Goal: Transaction & Acquisition: Obtain resource

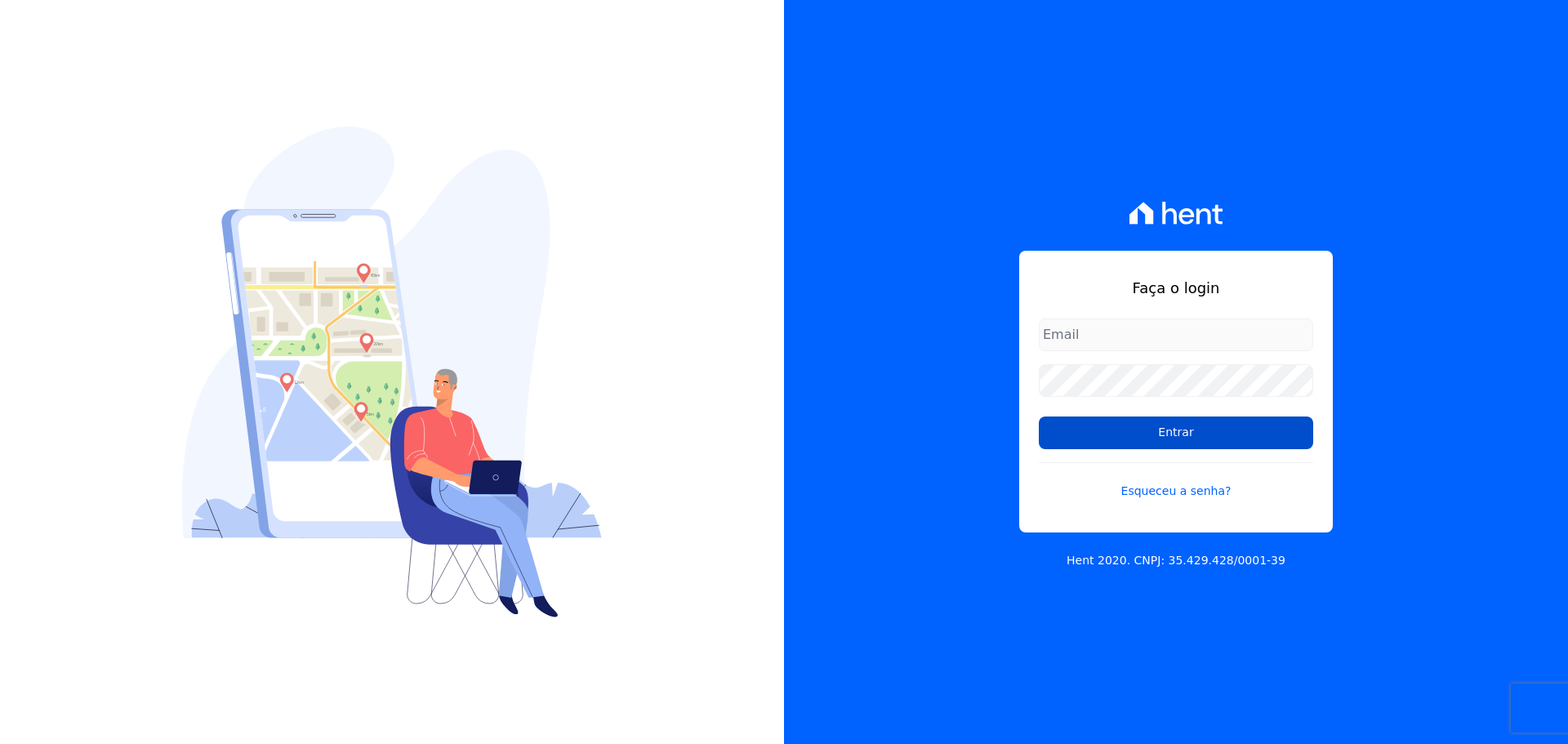
type input "[PERSON_NAME][EMAIL_ADDRESS][PERSON_NAME][DOMAIN_NAME]"
click at [1156, 438] on input "Entrar" at bounding box center [1176, 433] width 274 height 33
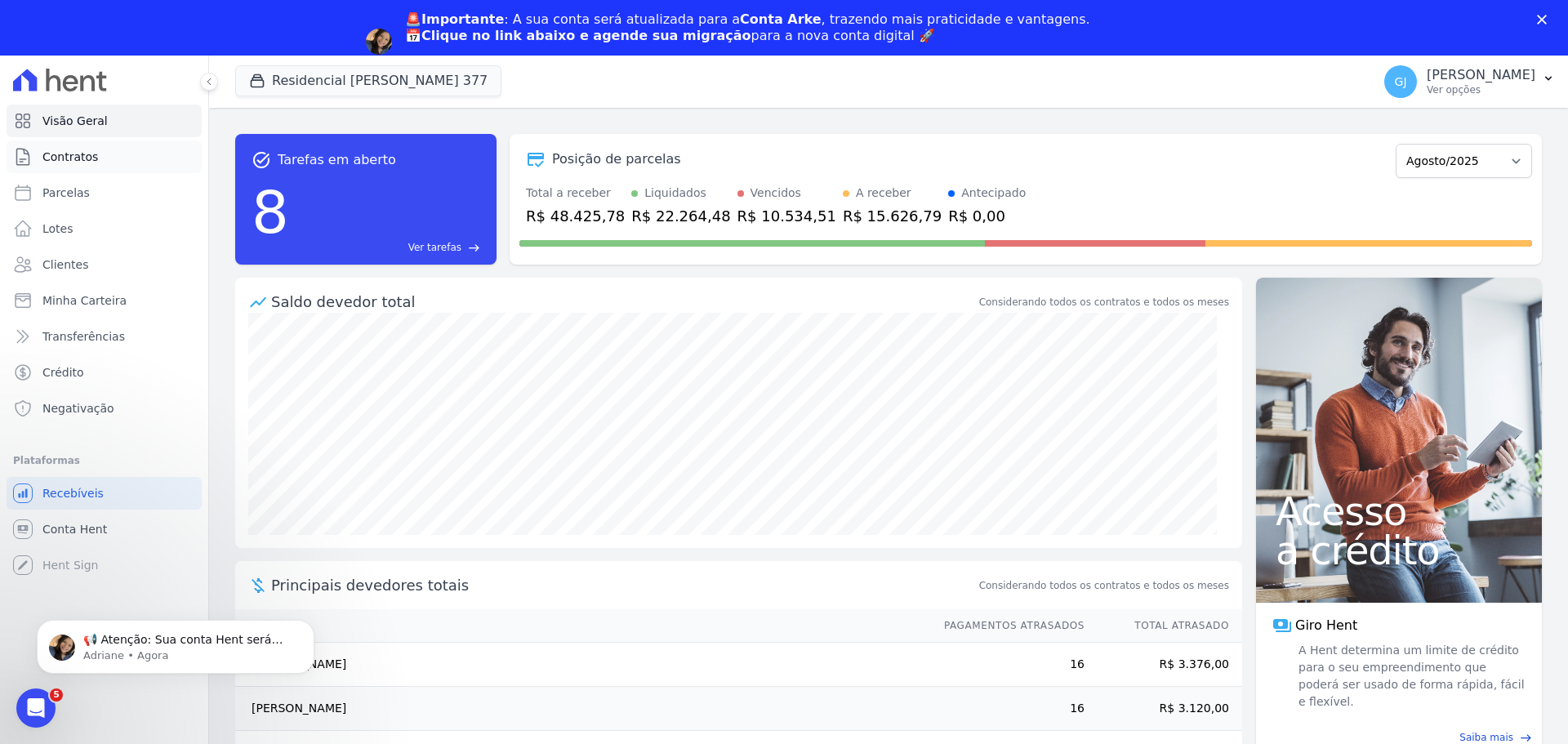
click at [68, 147] on link "Contratos" at bounding box center [104, 157] width 195 height 33
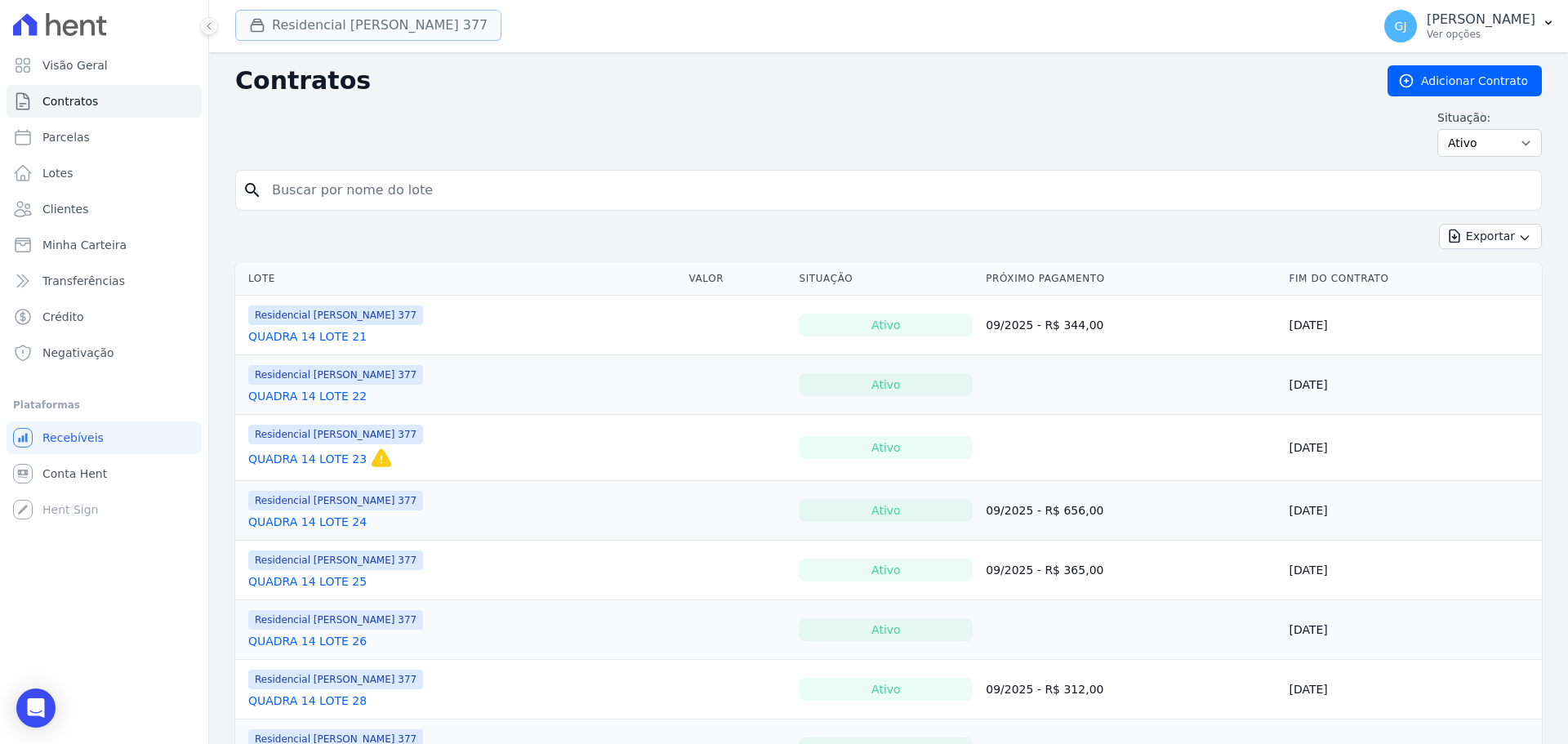
click at [361, 20] on button "Residencial [PERSON_NAME] 377" at bounding box center [368, 26] width 266 height 31
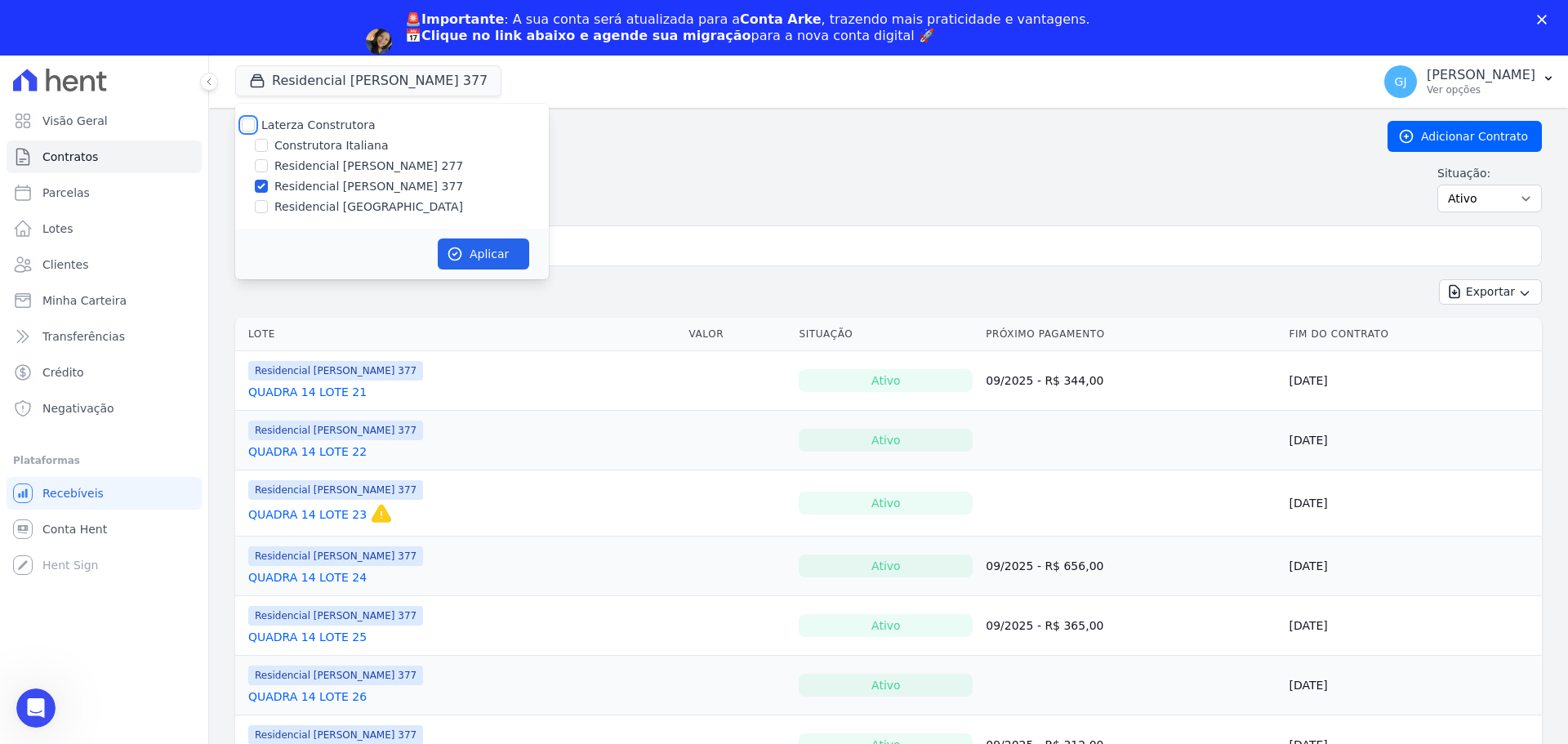
drag, startPoint x: 244, startPoint y: 125, endPoint x: 338, endPoint y: 164, distance: 101.8
click at [244, 126] on input "Laterza Construtora" at bounding box center [249, 125] width 13 height 13
checkbox input "true"
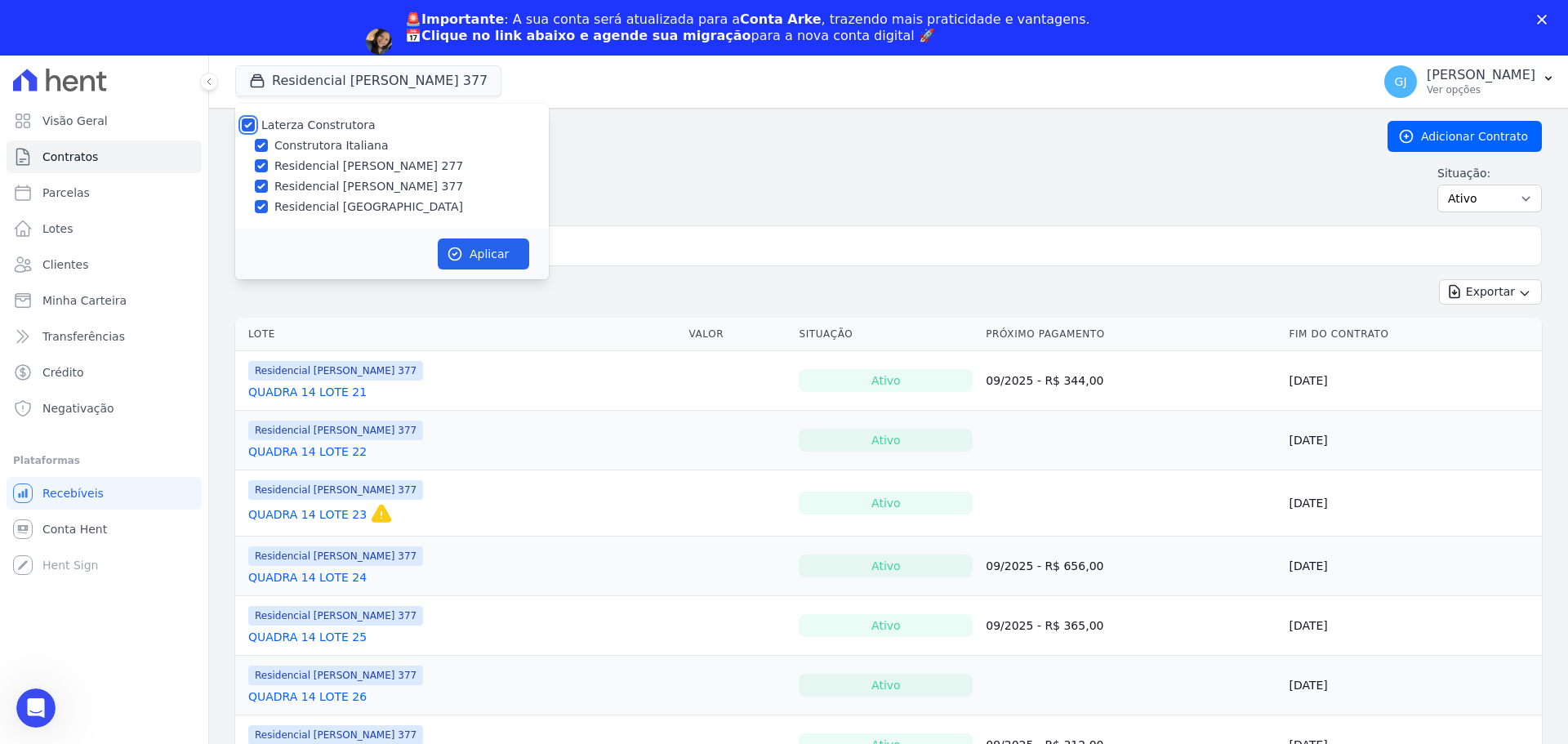
checkbox input "true"
click at [478, 260] on button "Aplicar" at bounding box center [483, 254] width 92 height 31
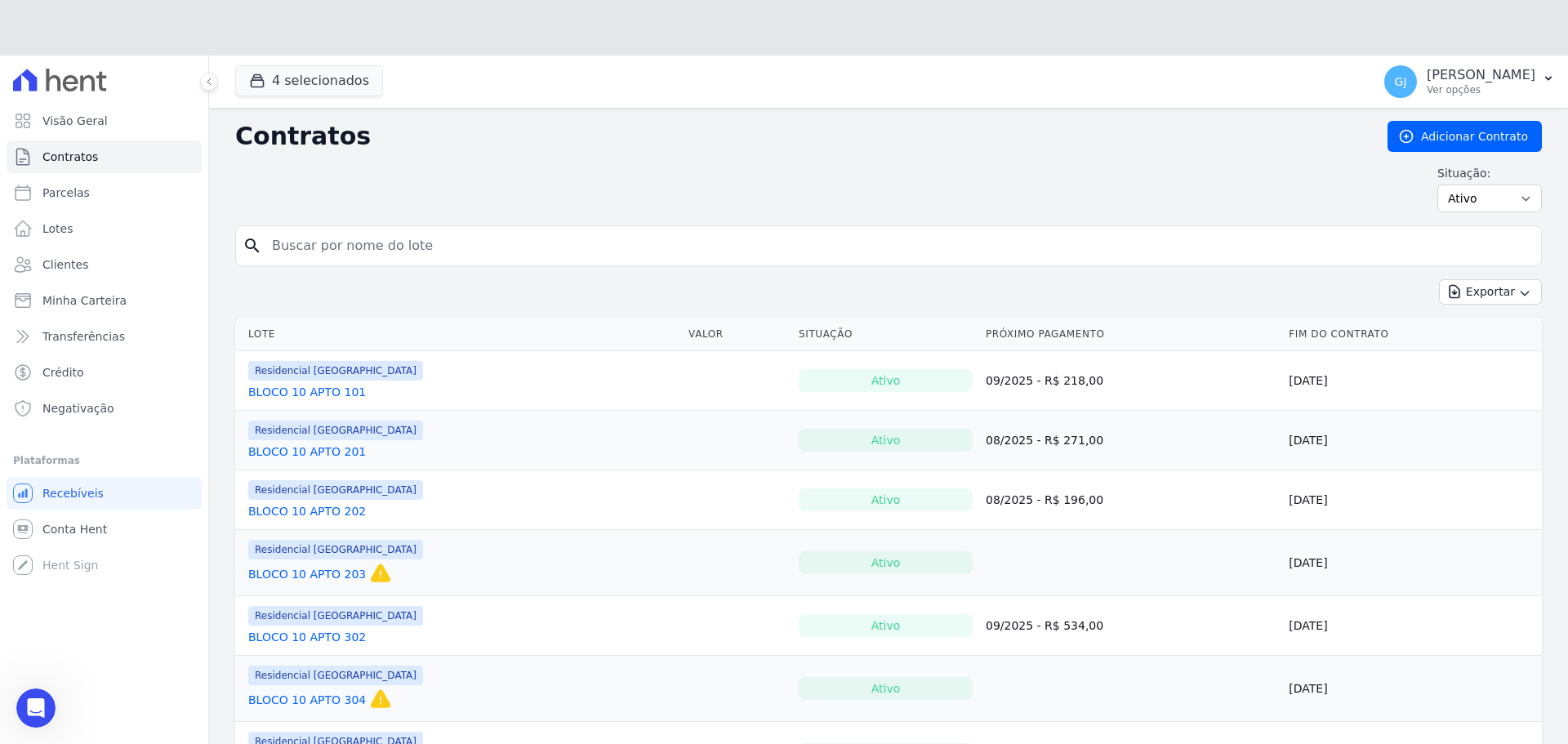
paste input "[PERSON_NAME] [PERSON_NAME]"
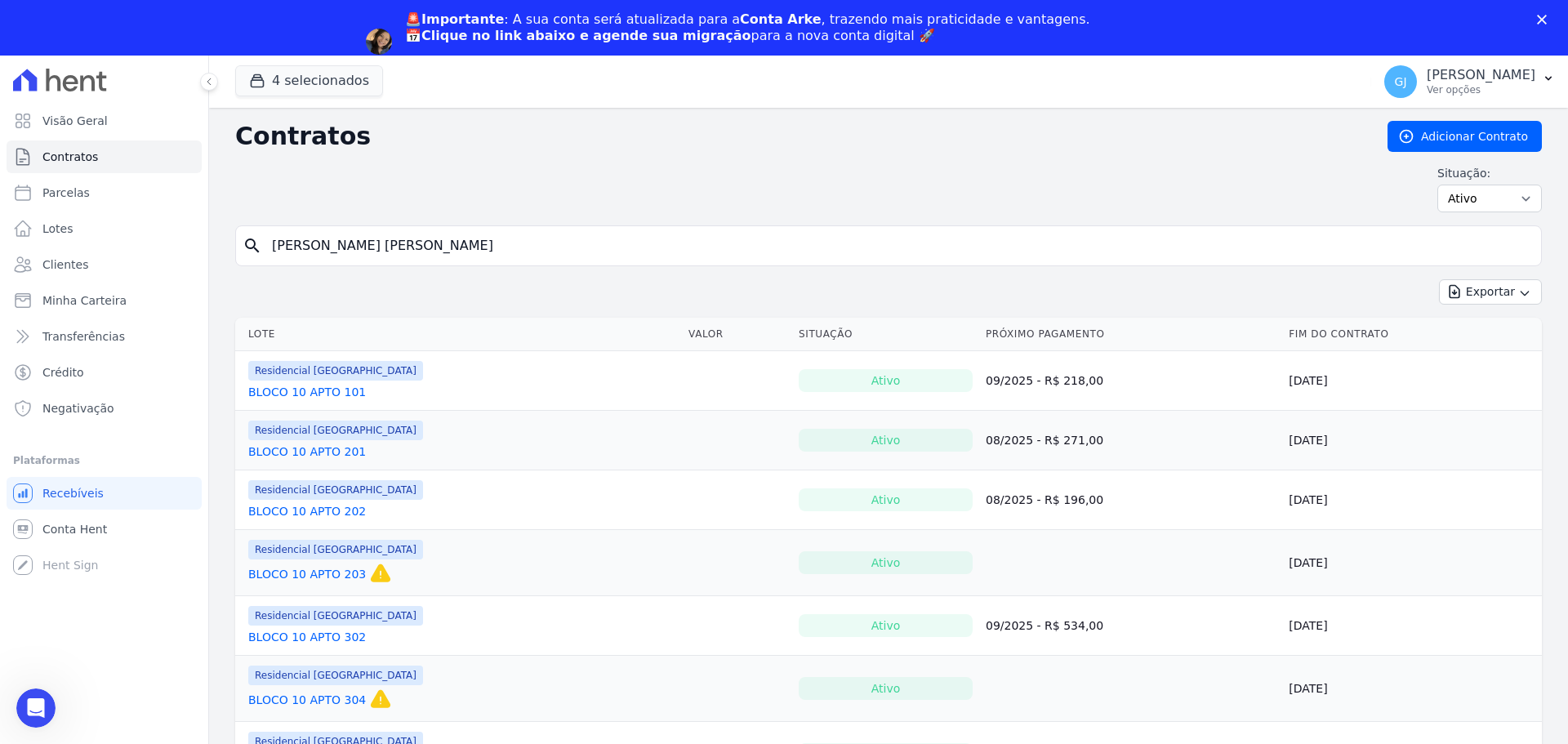
type input "[PERSON_NAME] [PERSON_NAME]"
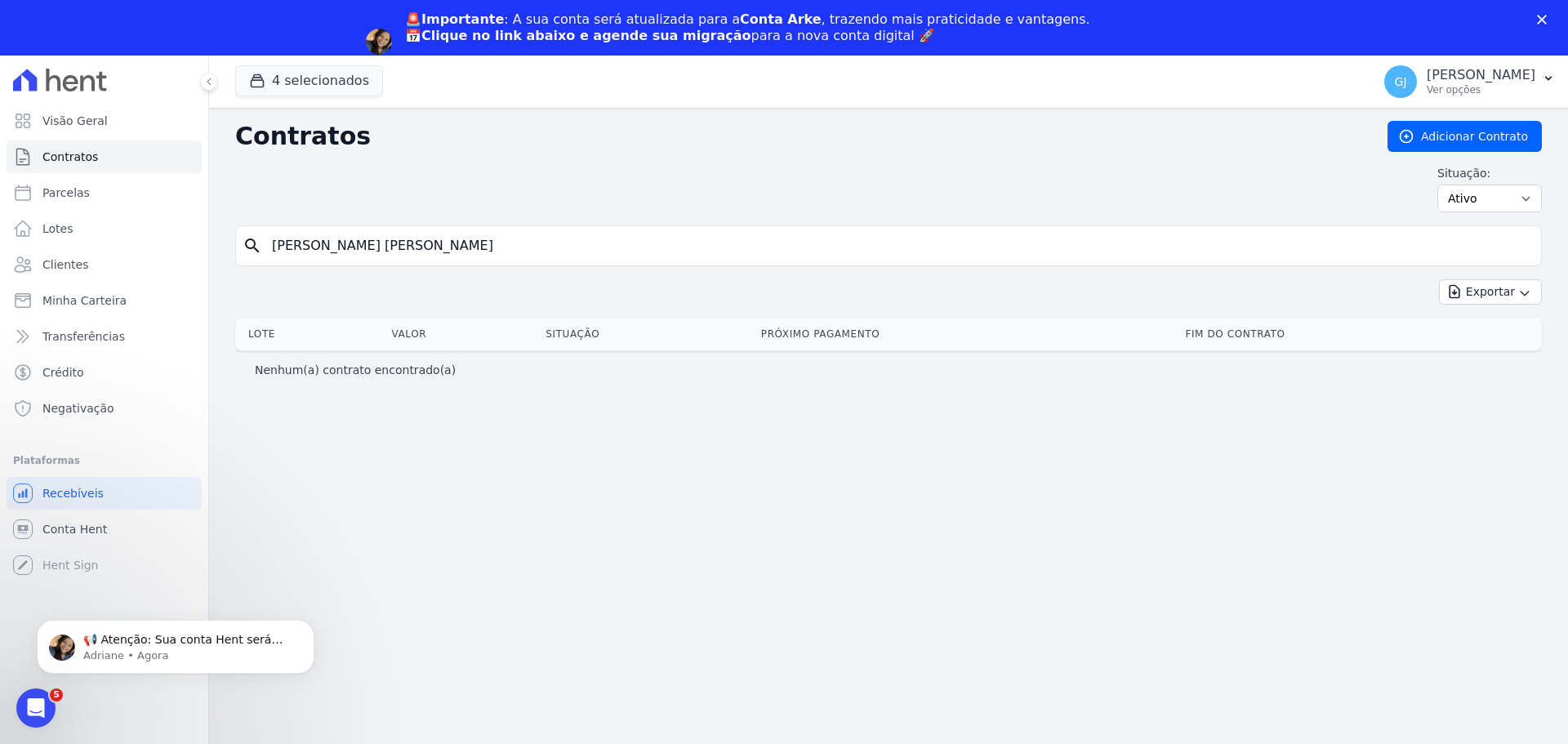
drag, startPoint x: 436, startPoint y: 252, endPoint x: 309, endPoint y: 258, distance: 127.1
click at [309, 258] on input "[PERSON_NAME] [PERSON_NAME]" at bounding box center [898, 246] width 1272 height 33
type input "[PERSON_NAME]"
drag, startPoint x: 513, startPoint y: 244, endPoint x: -47, endPoint y: 259, distance: 560.2
click at [0, 259] on html "Visão Geral Contratos [GEOGRAPHIC_DATA] Lotes Clientes Minha Carteira Transferê…" at bounding box center [784, 400] width 1568 height 799
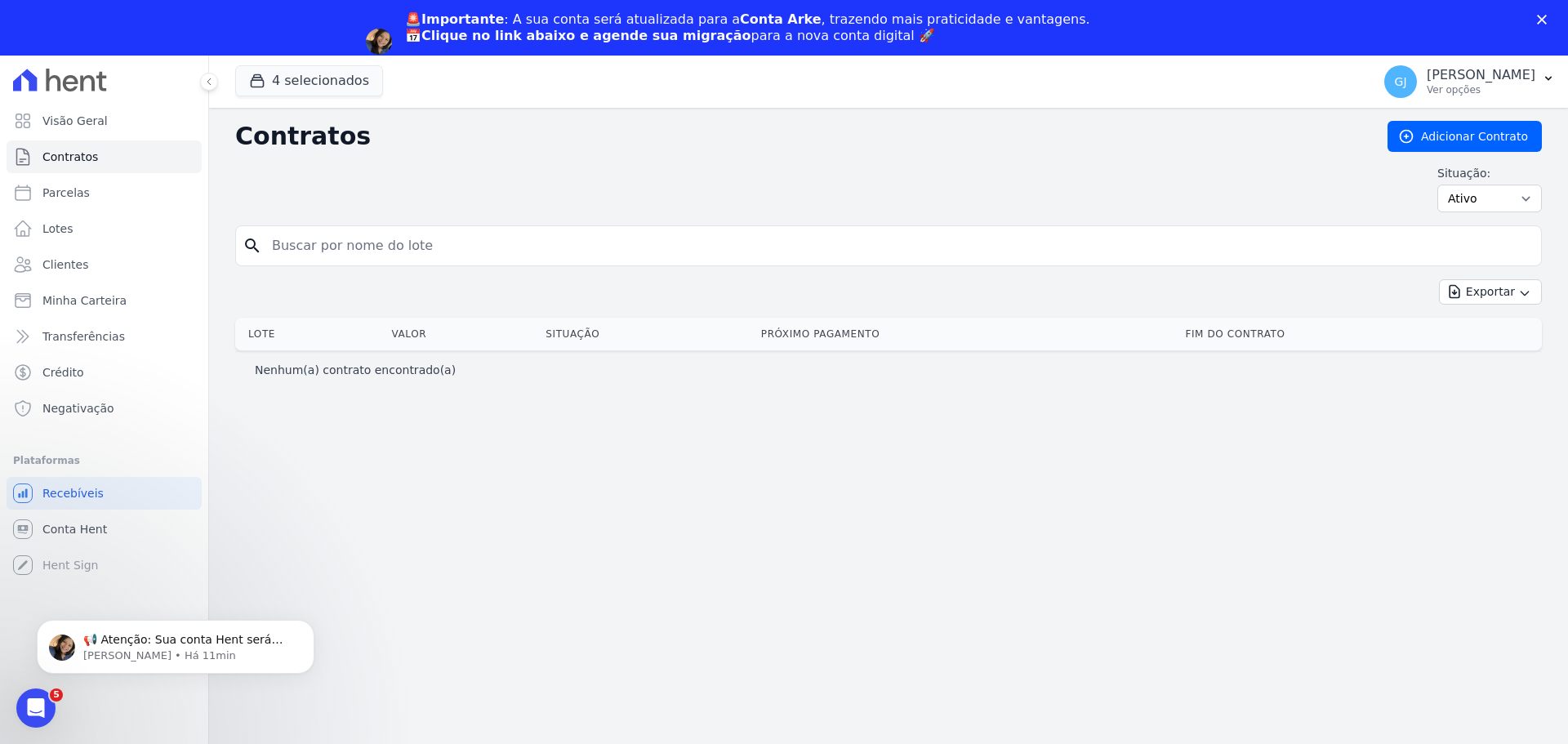
paste input "[PERSON_NAME] [PERSON_NAME]"
type input "[PERSON_NAME] [PERSON_NAME]"
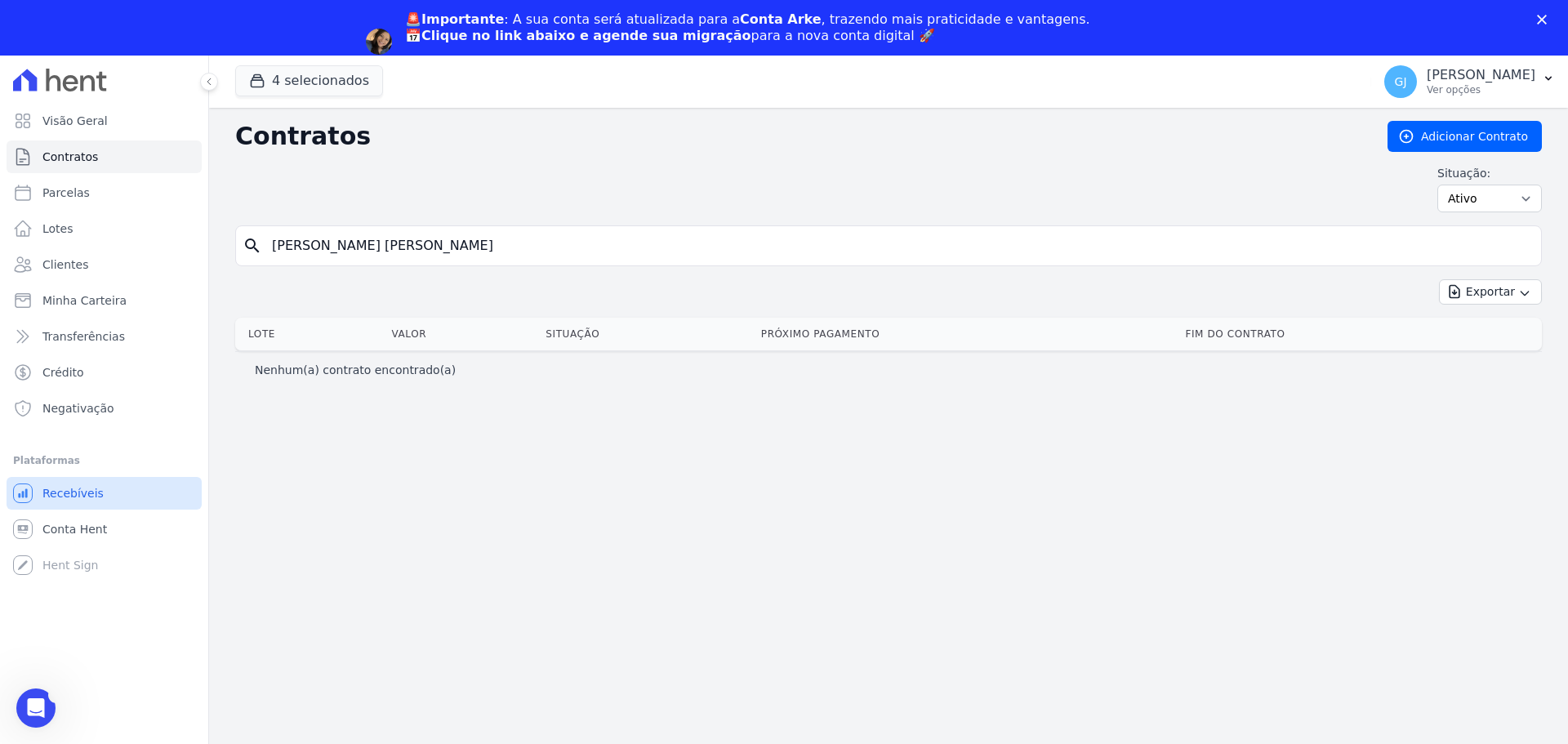
click at [107, 495] on link "Recebíveis" at bounding box center [104, 493] width 195 height 33
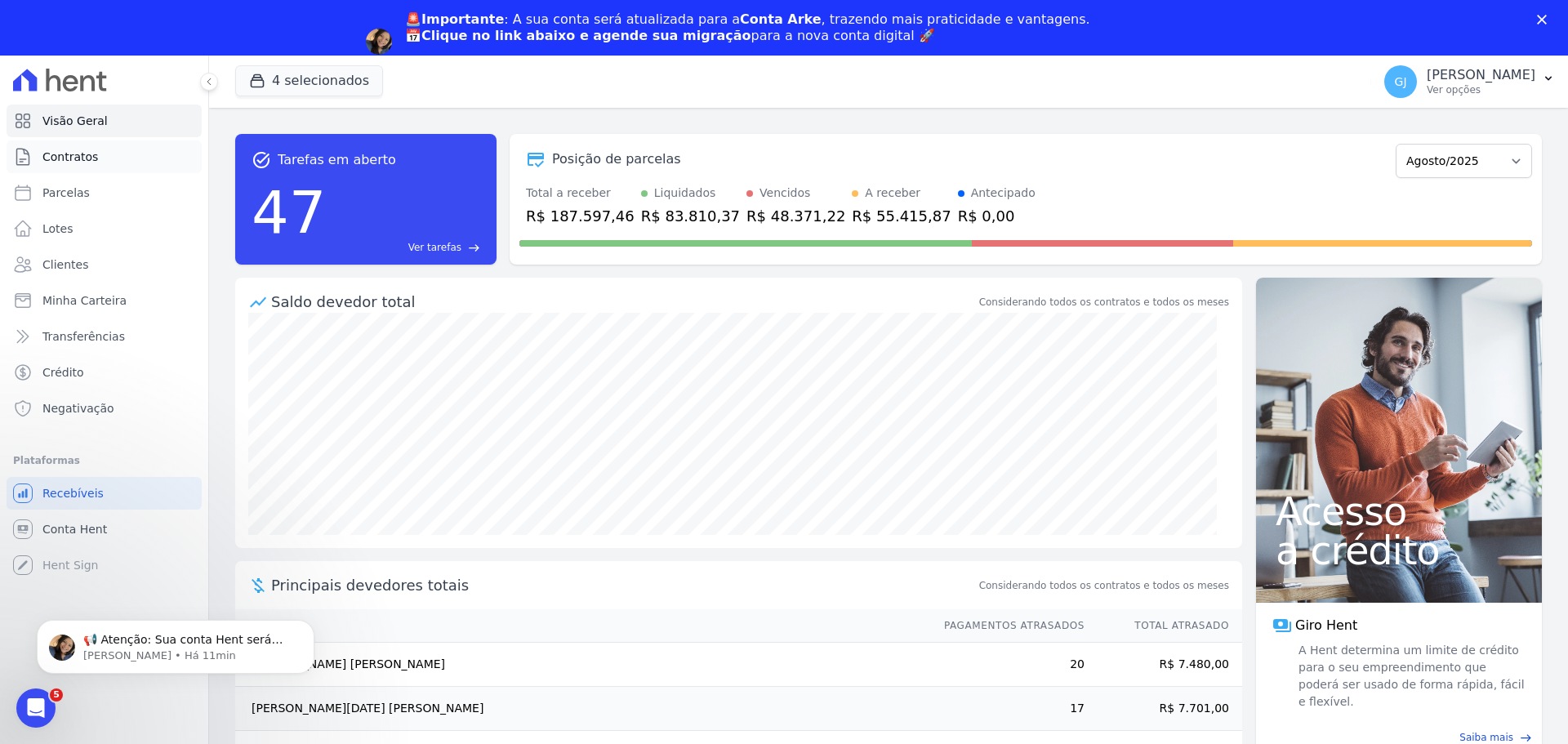
click at [70, 159] on span "Contratos" at bounding box center [69, 157] width 55 height 17
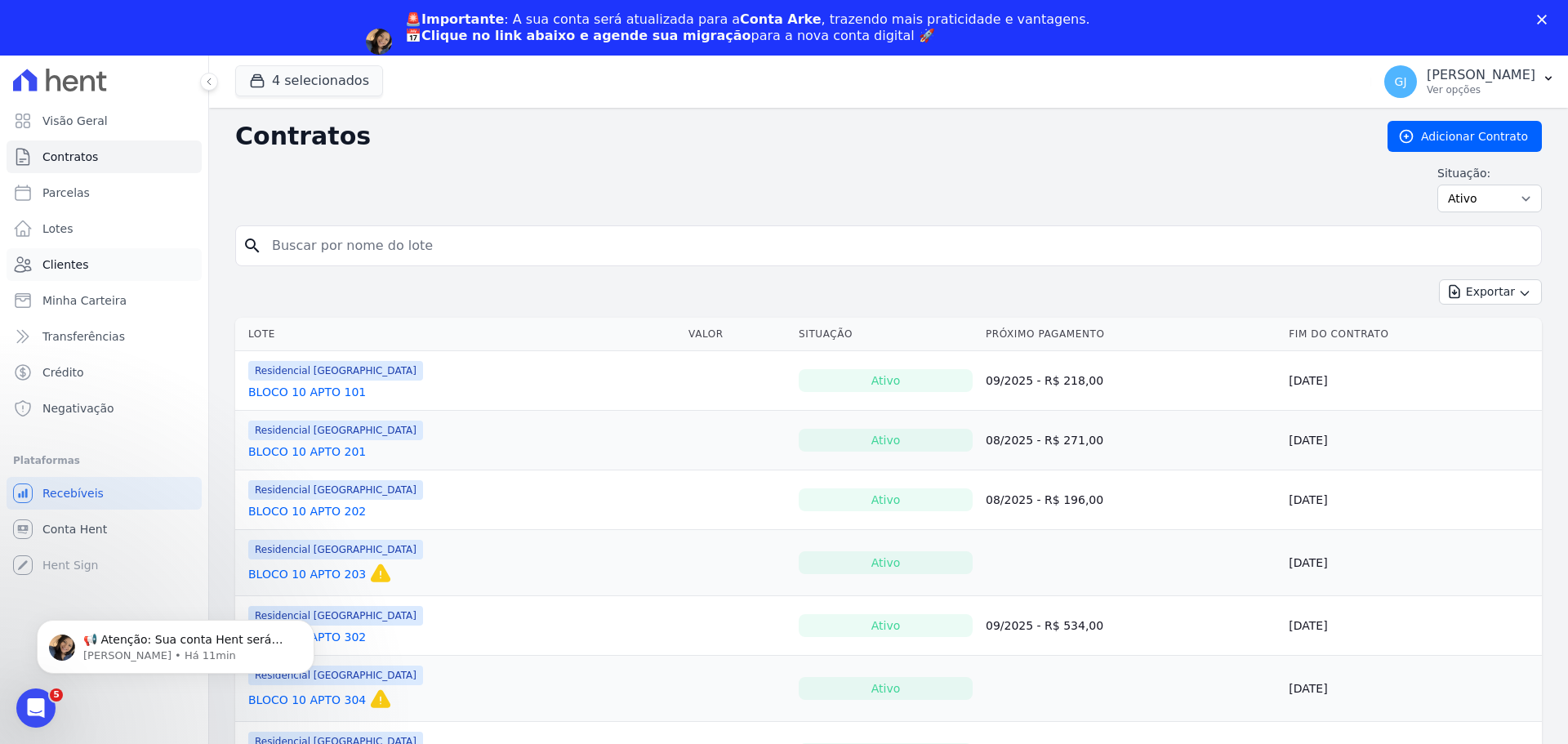
click at [89, 265] on link "Clientes" at bounding box center [104, 265] width 195 height 33
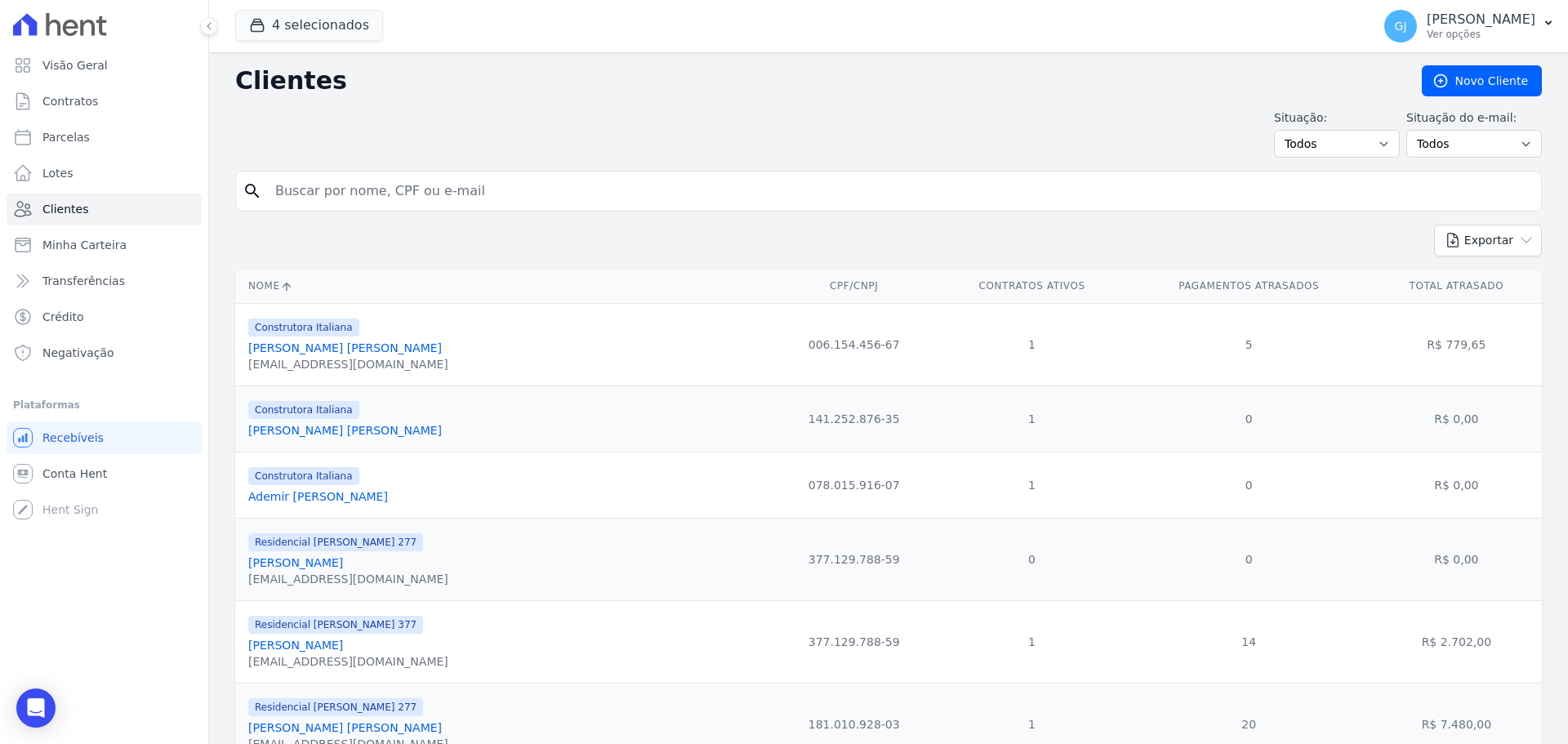
click at [373, 201] on input "search" at bounding box center [900, 192] width 1269 height 33
paste input "[PERSON_NAME] [PERSON_NAME]"
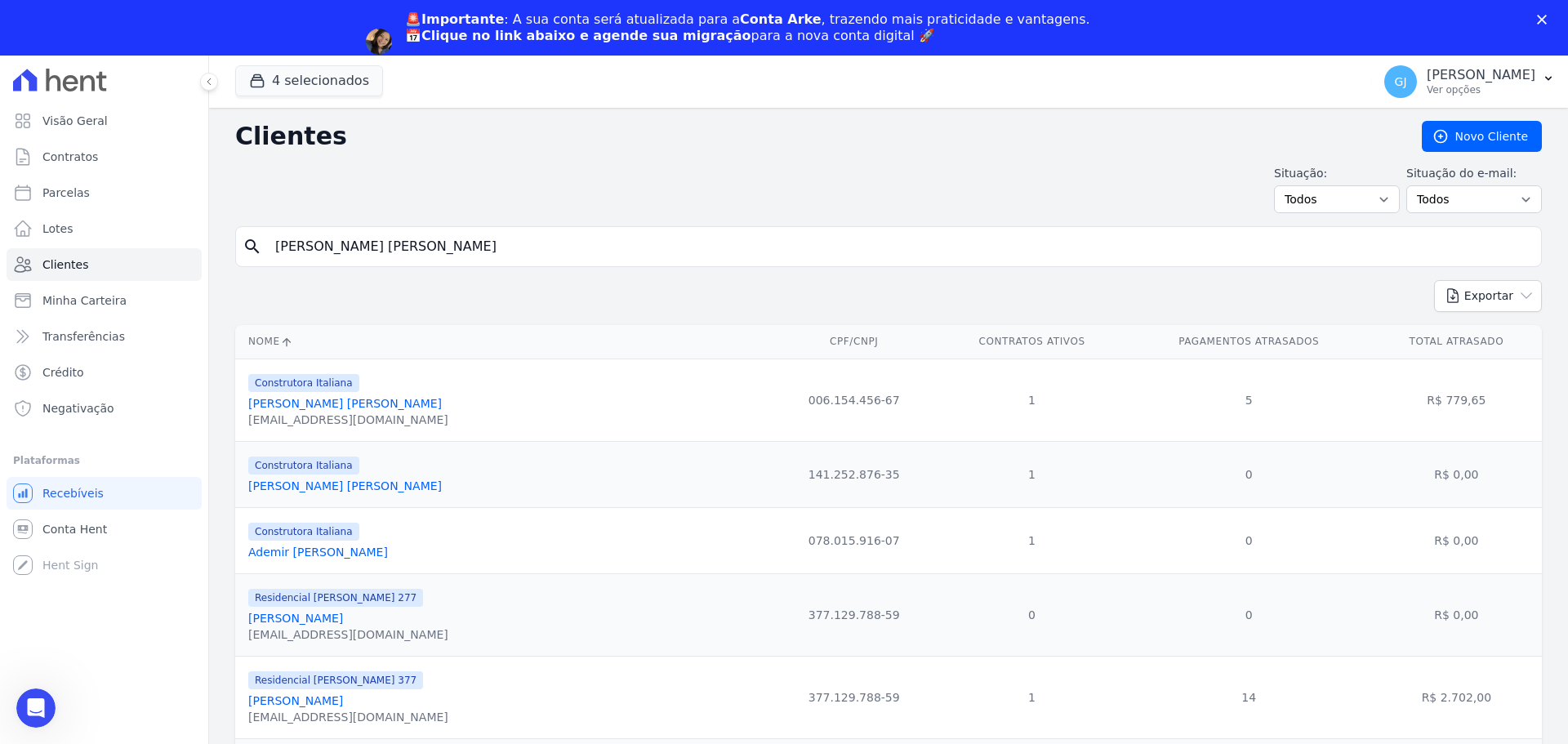
type input "[PERSON_NAME] [PERSON_NAME]"
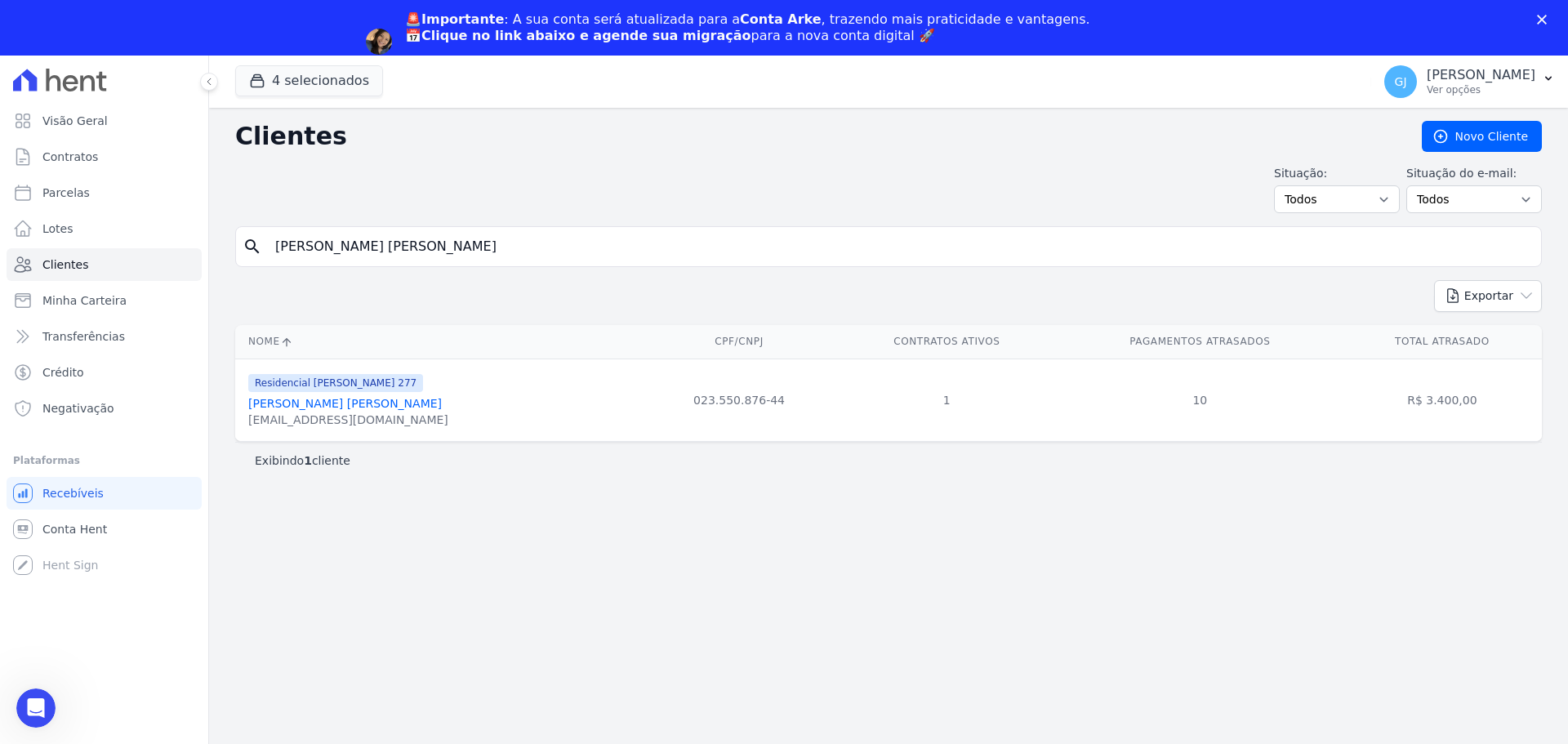
click at [330, 410] on link "[PERSON_NAME] [PERSON_NAME]" at bounding box center [345, 404] width 193 height 13
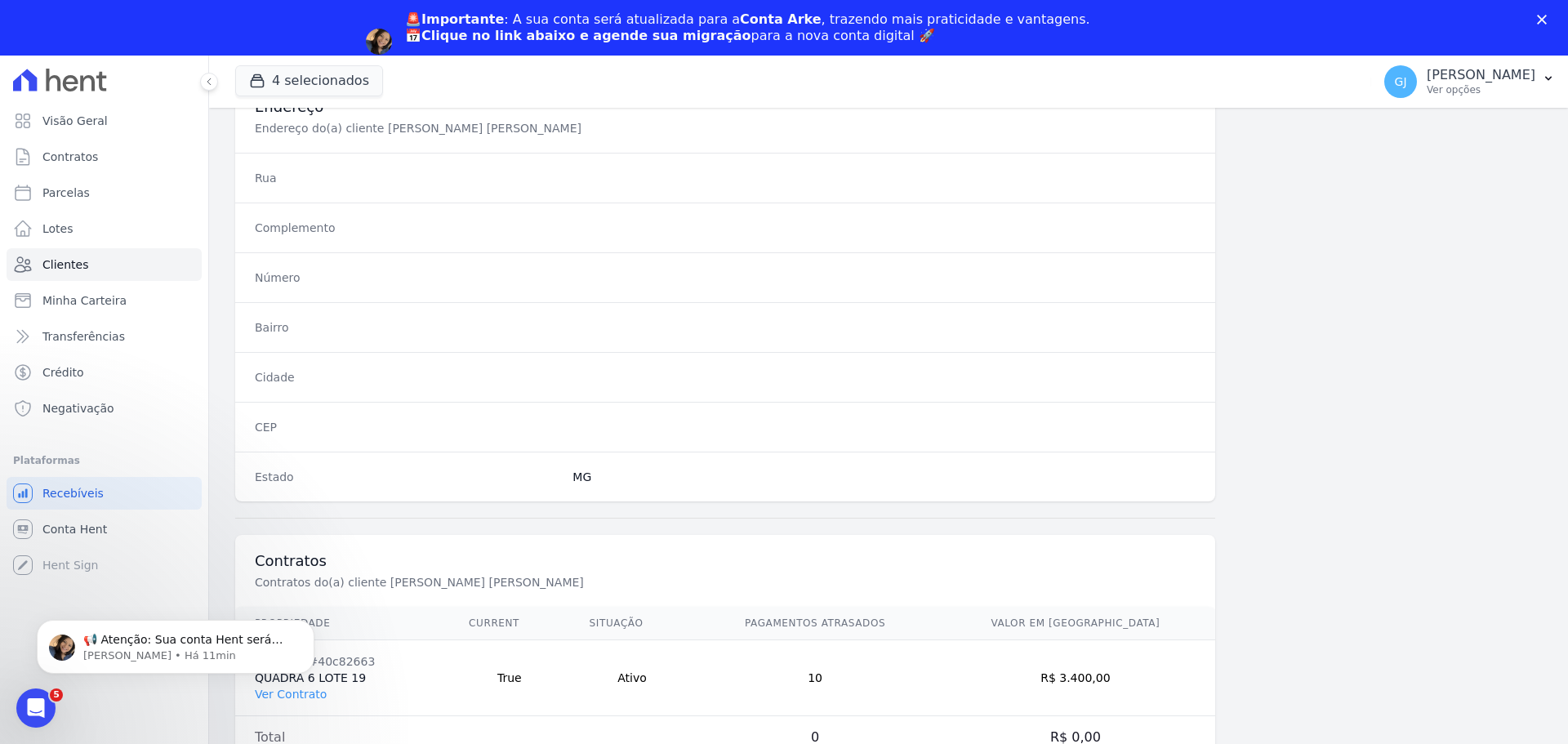
click at [273, 696] on html "📢 Atenção: Sua conta Hent será migrada para a Conta Arke! Estamos trazendo para…" at bounding box center [175, 642] width 326 height 114
click at [295, 694] on html "📢 Atenção: Sua conta Hent será migrada para a Conta Arke! Estamos trazendo para…" at bounding box center [175, 642] width 326 height 114
click at [281, 699] on link "Ver Contrato" at bounding box center [290, 694] width 72 height 13
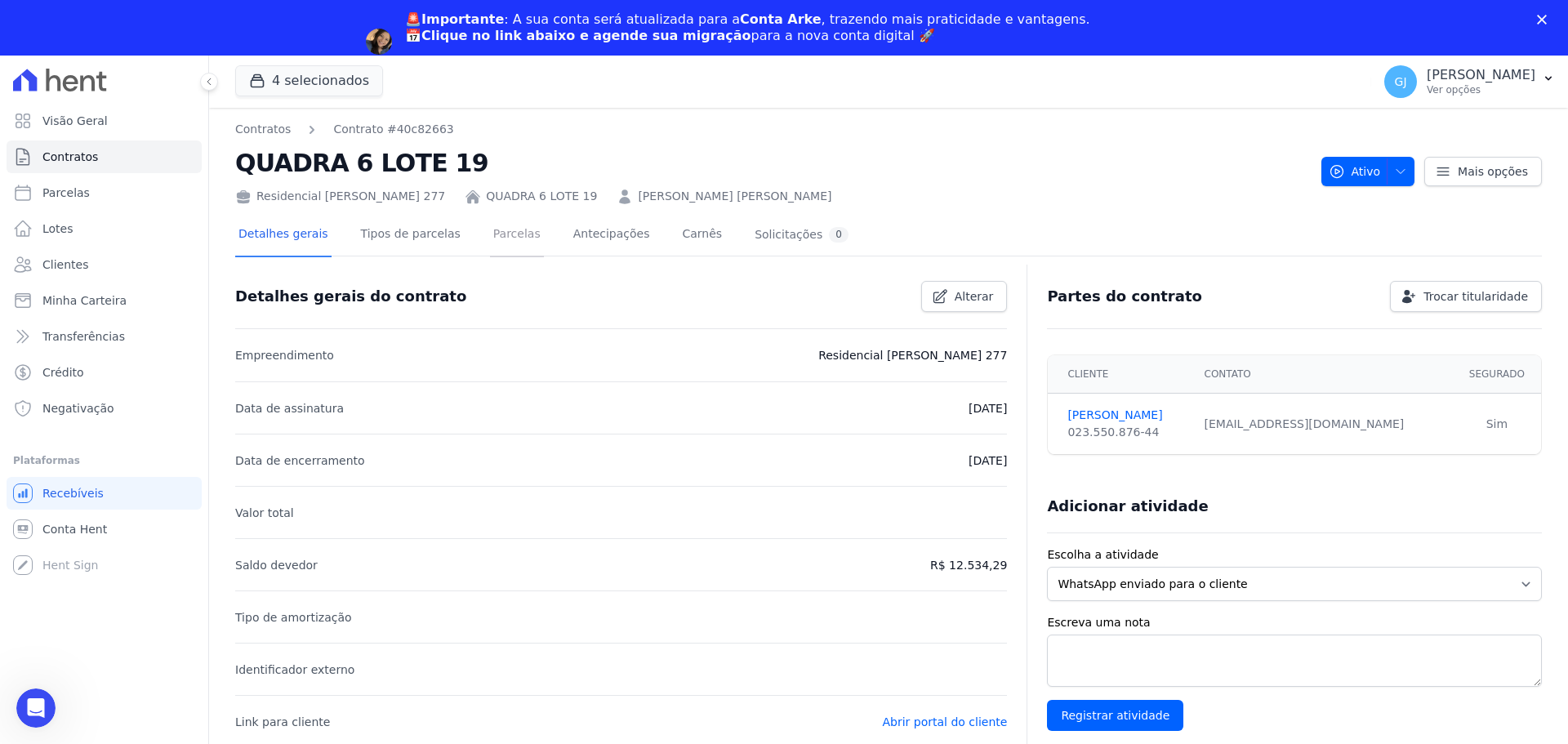
click at [490, 234] on link "Parcelas" at bounding box center [516, 235] width 54 height 43
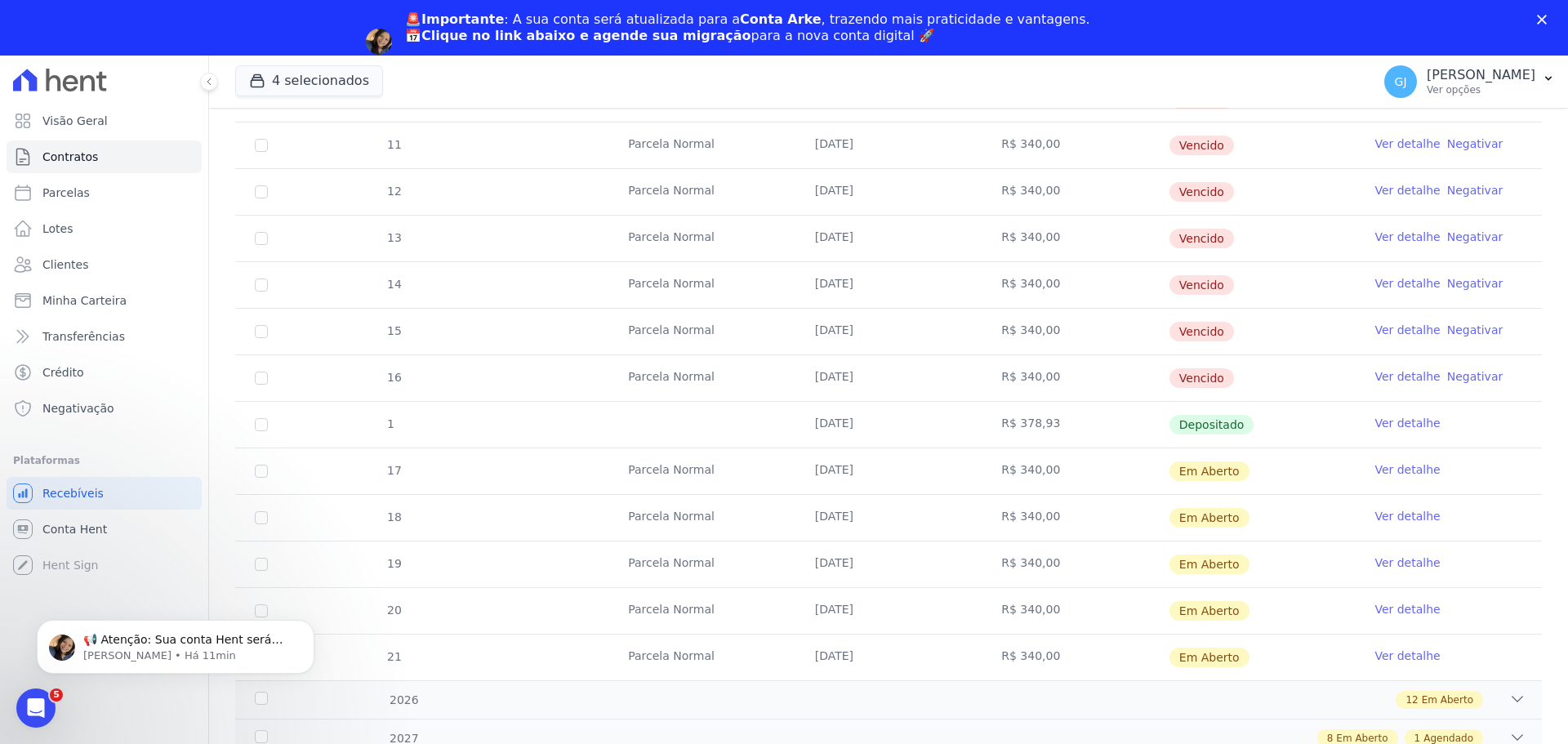
scroll to position [369, 0]
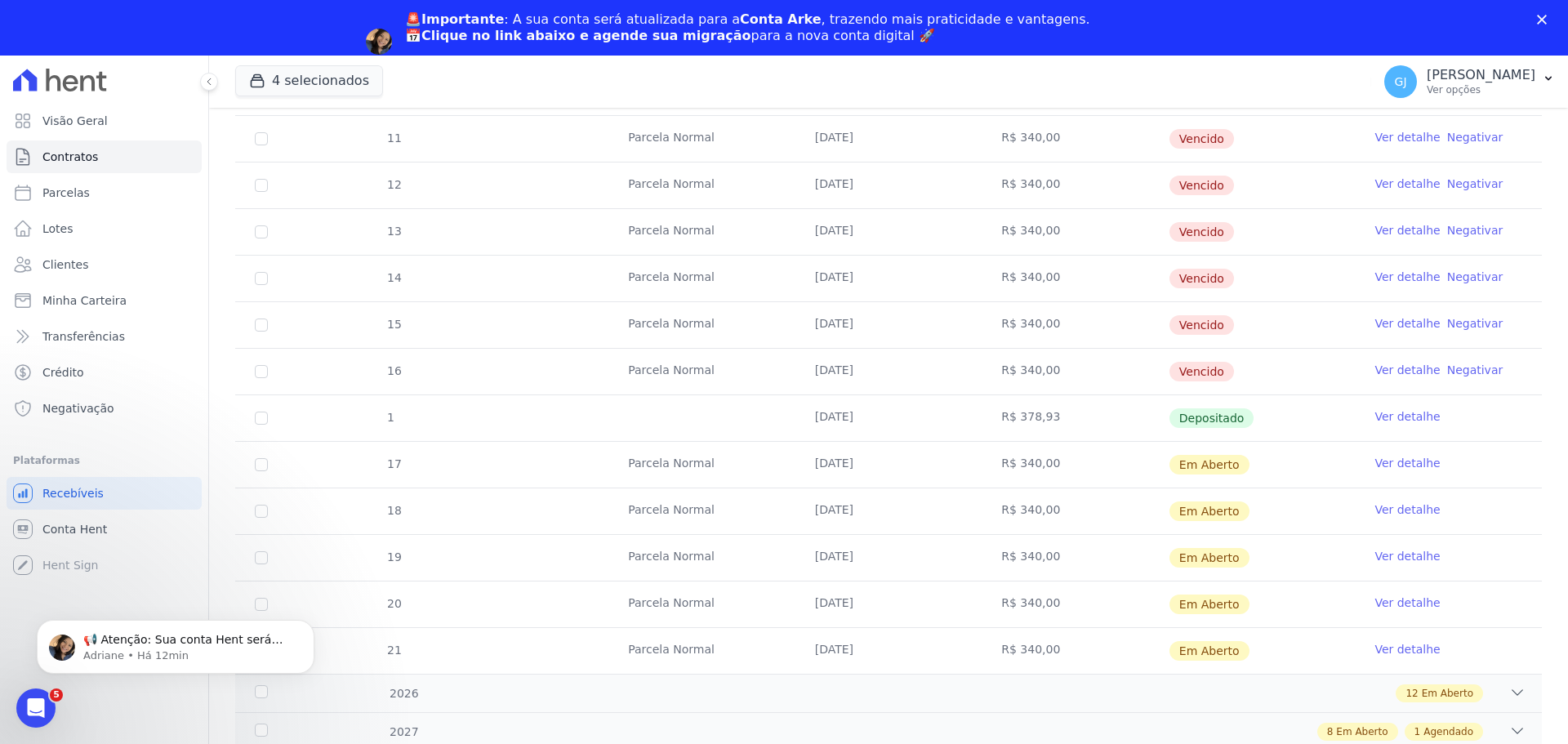
click at [1415, 419] on link "Ver detalhe" at bounding box center [1407, 416] width 65 height 17
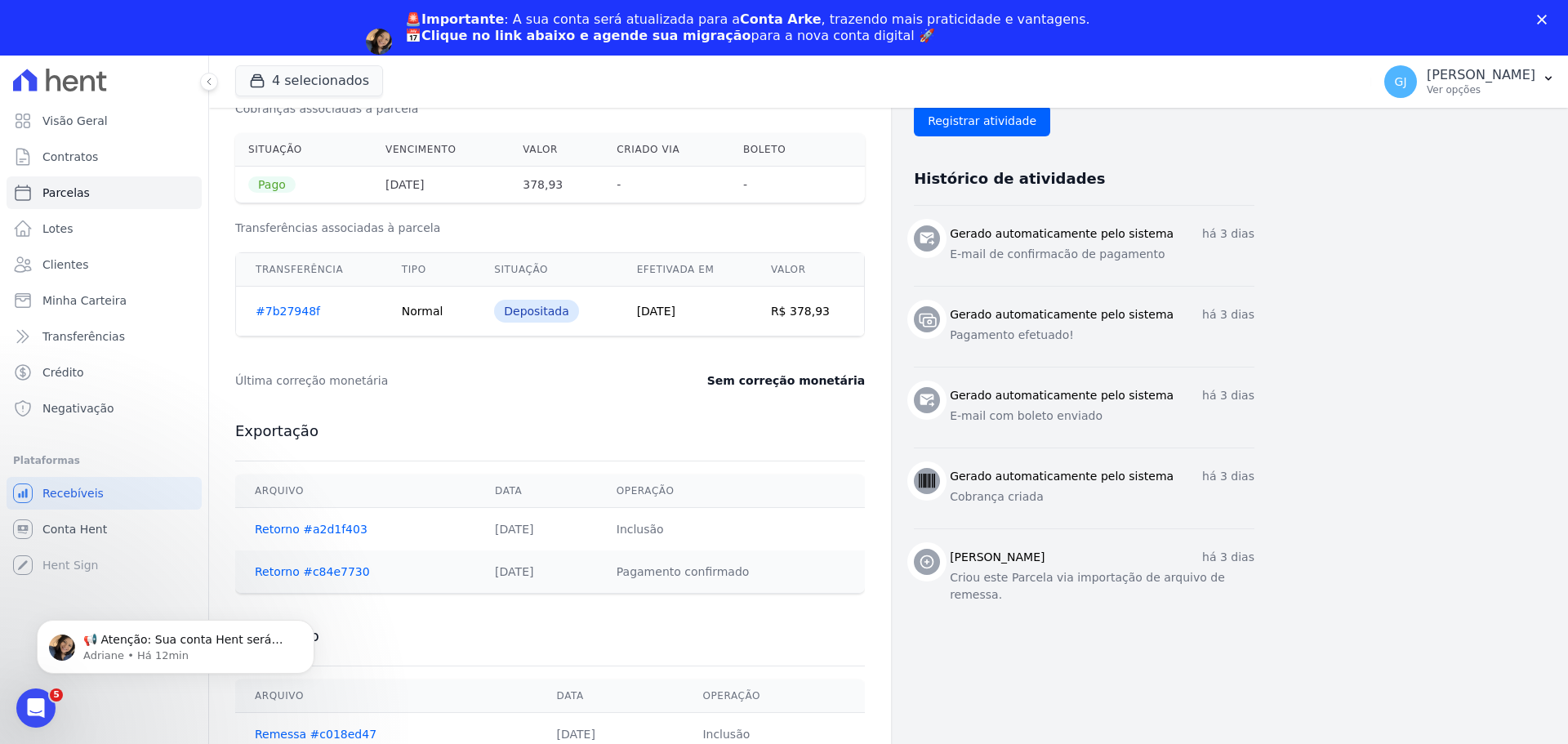
scroll to position [566, 0]
click at [307, 630] on button "Dismiss notification" at bounding box center [310, 625] width 21 height 21
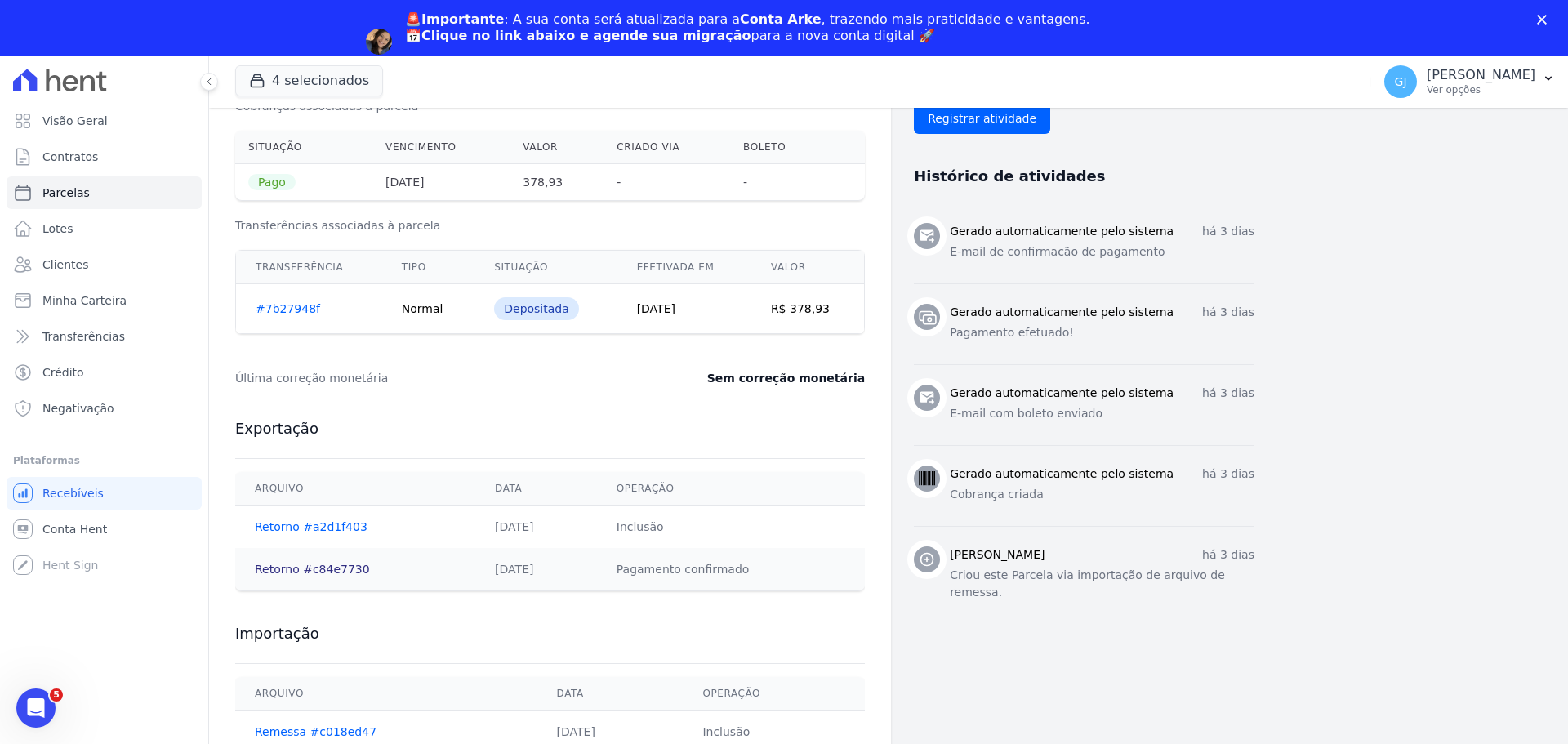
click at [312, 572] on link "Retorno #c84e7730" at bounding box center [311, 569] width 115 height 13
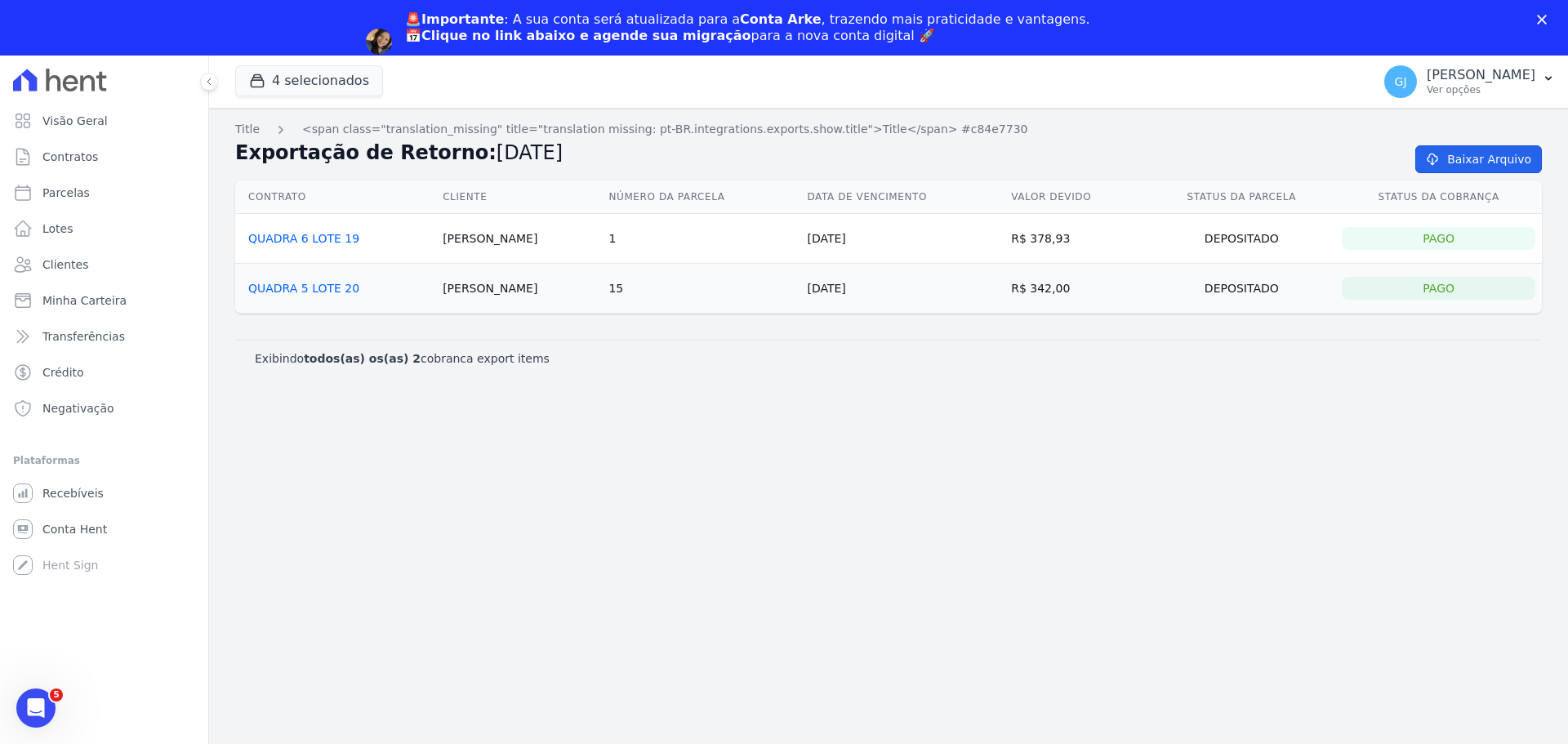
drag, startPoint x: 1451, startPoint y: 168, endPoint x: 1332, endPoint y: 170, distance: 119.0
click at [1451, 168] on link "Baixar Arquivo" at bounding box center [1478, 159] width 126 height 28
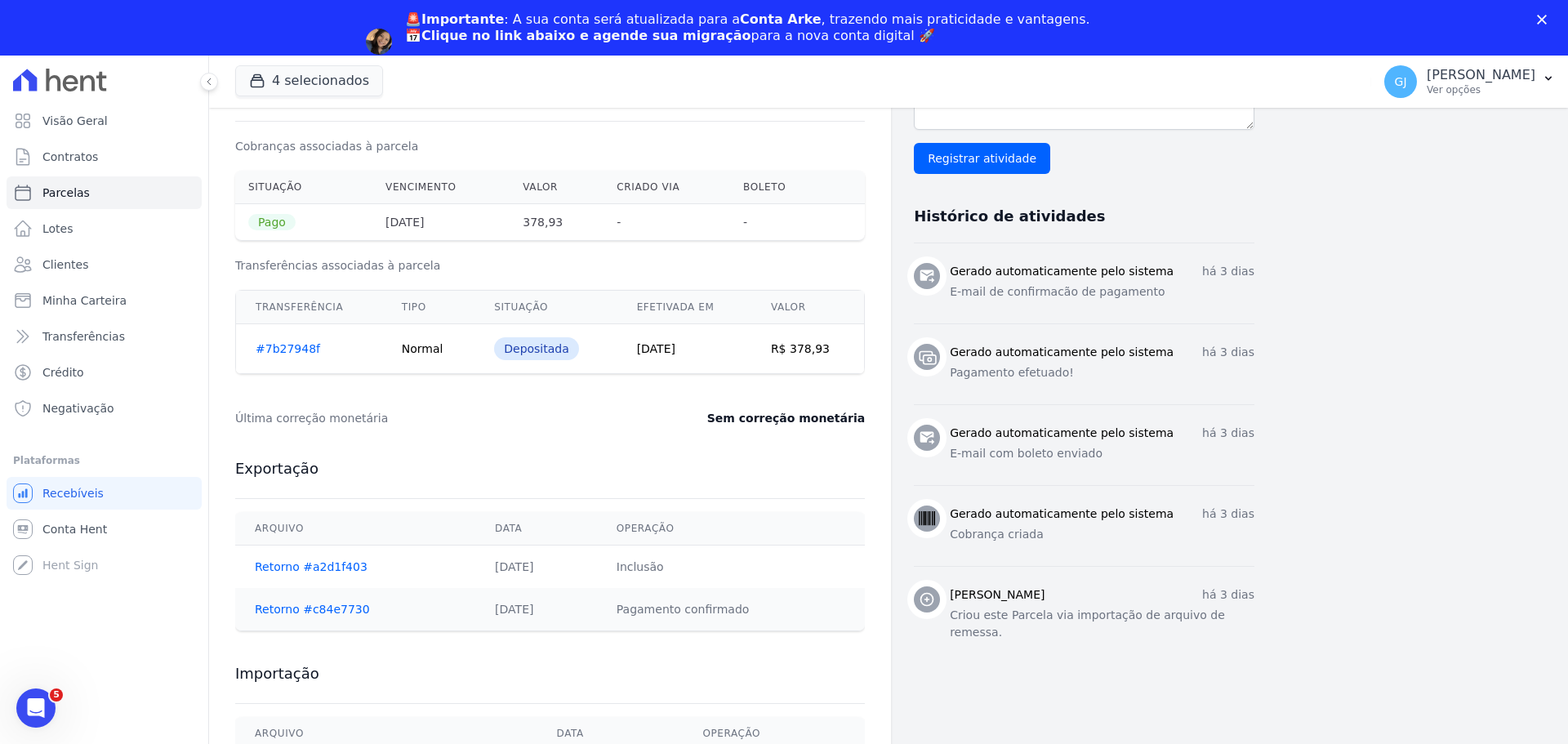
scroll to position [566, 0]
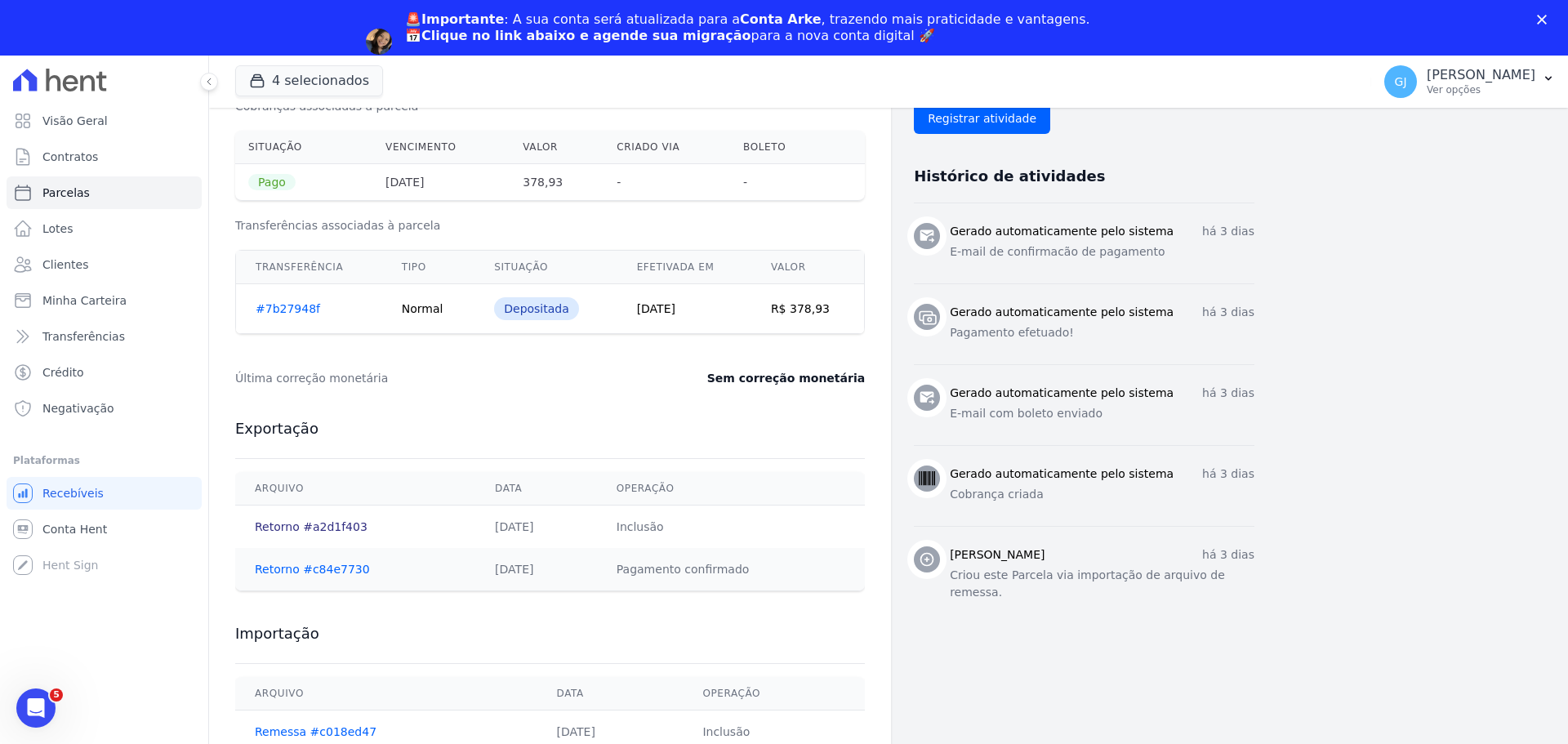
click at [310, 523] on link "Retorno #a2d1f403" at bounding box center [311, 527] width 112 height 13
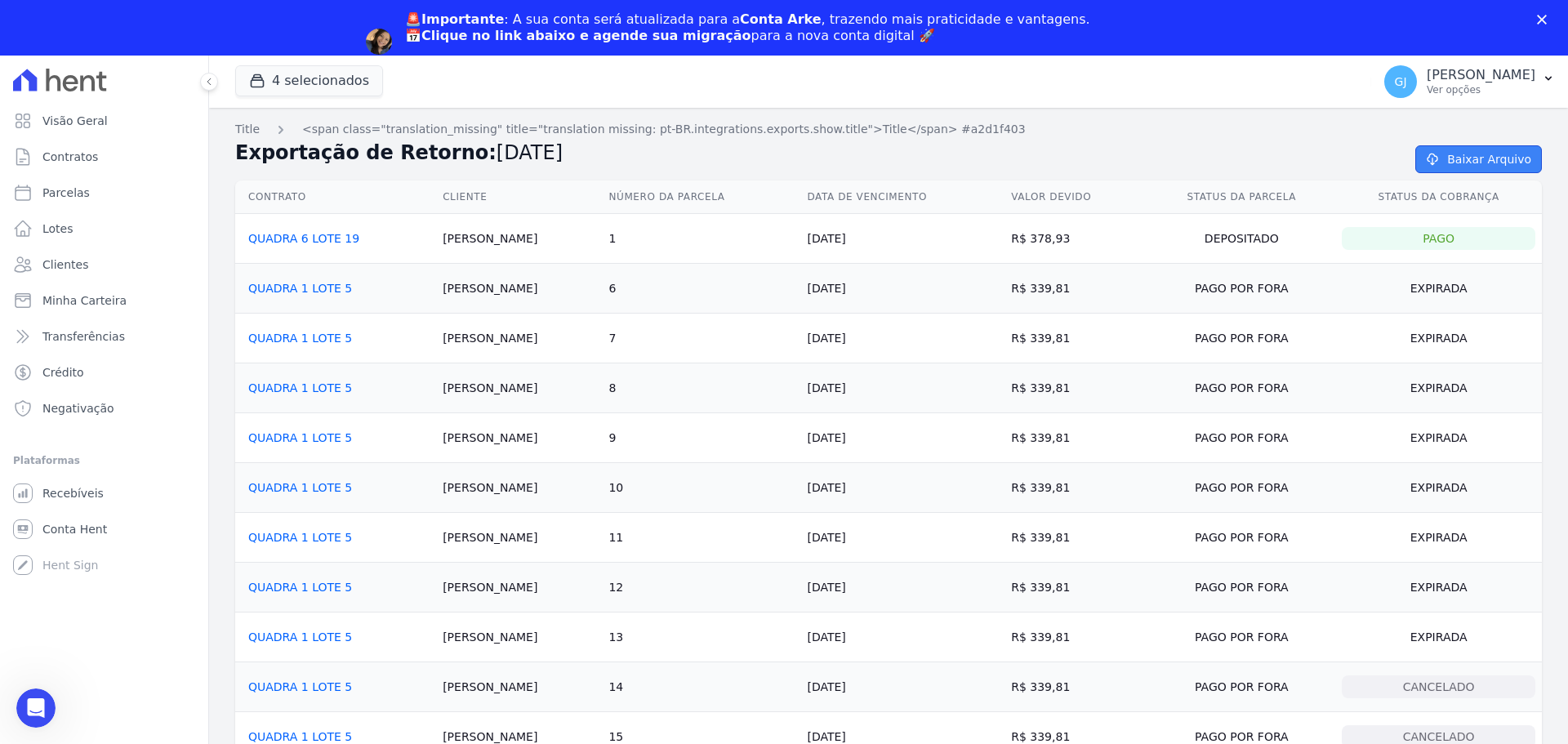
click at [1486, 164] on link "Baixar Arquivo" at bounding box center [1478, 159] width 126 height 28
